Goal: Information Seeking & Learning: Learn about a topic

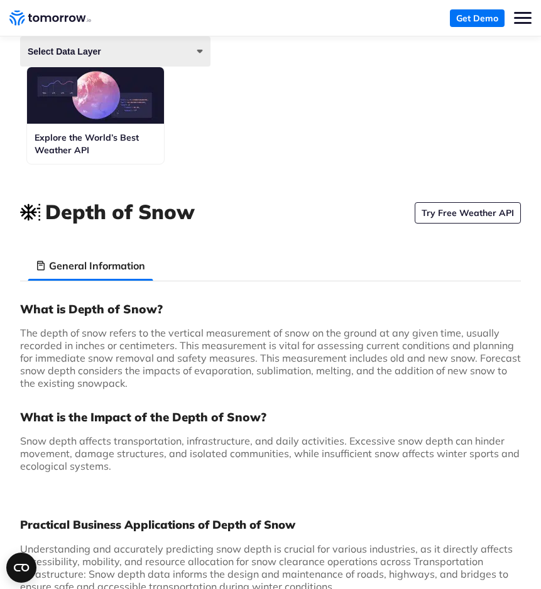
click at [90, 214] on h1 "Depth of Snow" at bounding box center [119, 212] width 149 height 28
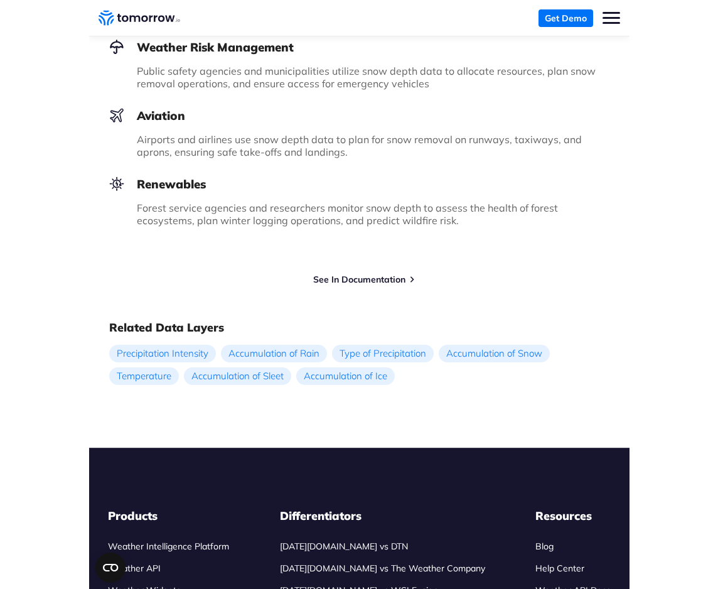
scroll to position [526, 0]
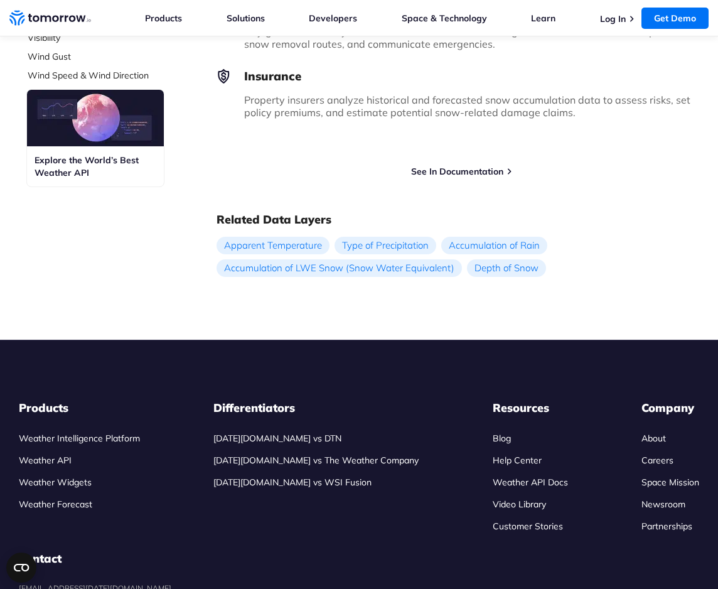
scroll to position [706, 0]
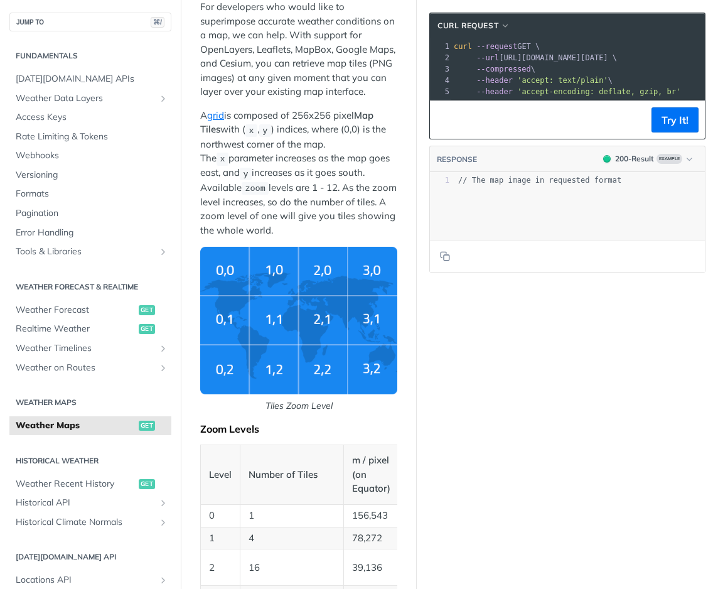
scroll to position [824, 0]
